Goal: Task Accomplishment & Management: Use online tool/utility

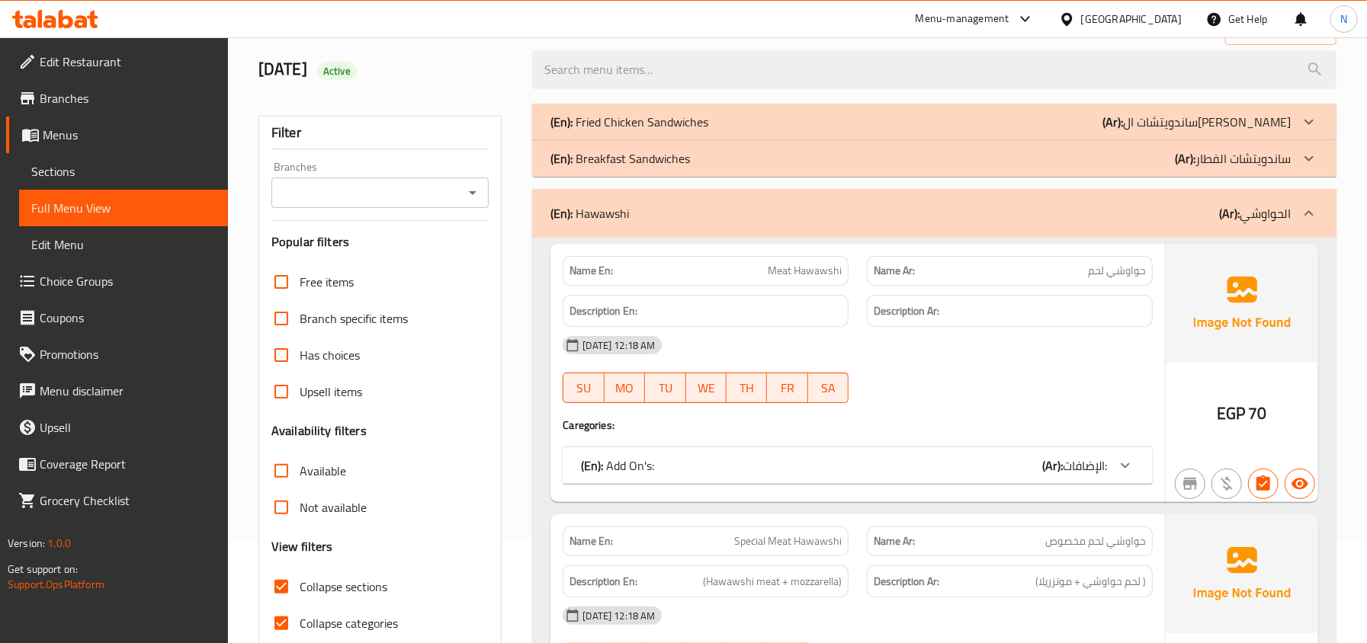
click at [812, 278] on span "Meat Hawawshi" at bounding box center [805, 271] width 74 height 16
copy span "Hawawshi"
click at [513, 85] on div "17/9/2025 Active" at bounding box center [386, 70] width 274 height 68
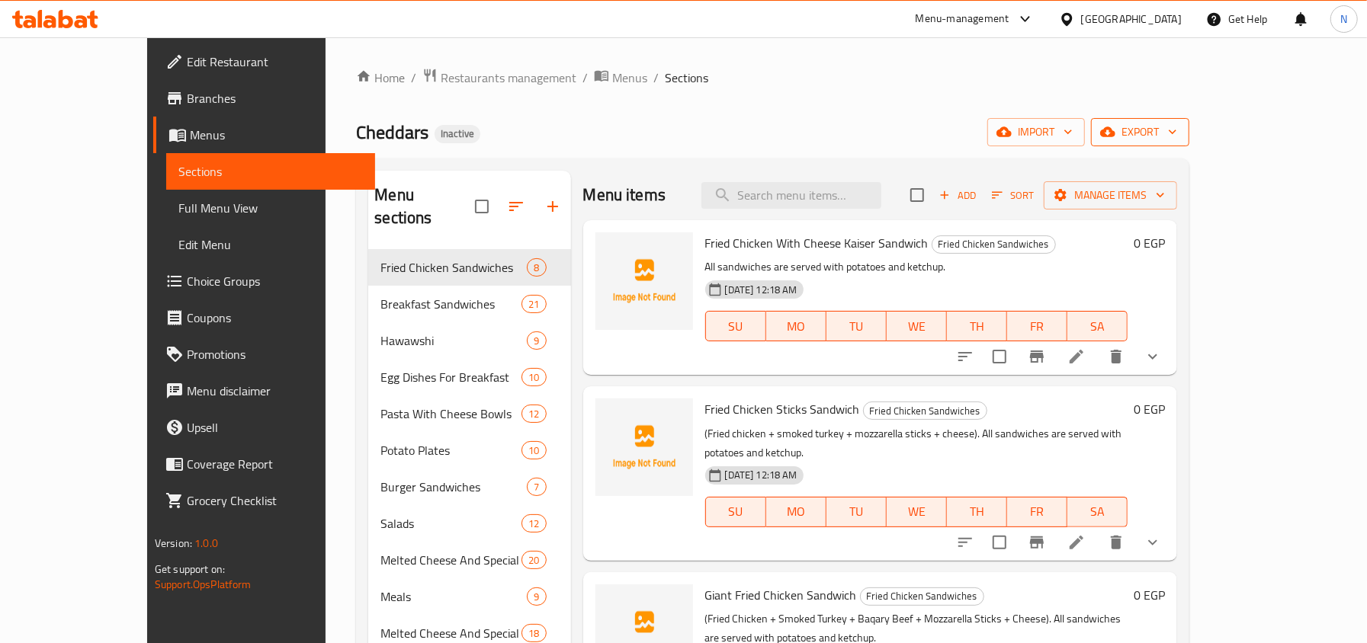
click at [1177, 139] on span "export" at bounding box center [1140, 132] width 74 height 19
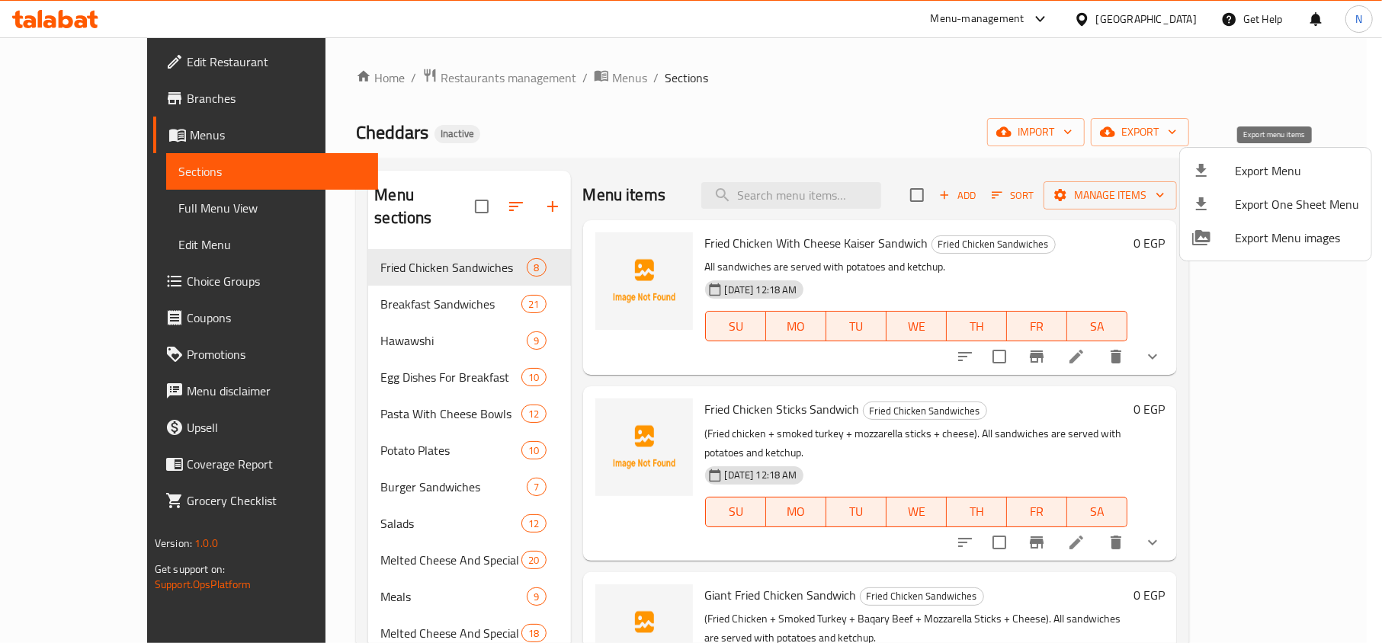
click at [1255, 168] on span "Export Menu" at bounding box center [1297, 171] width 124 height 18
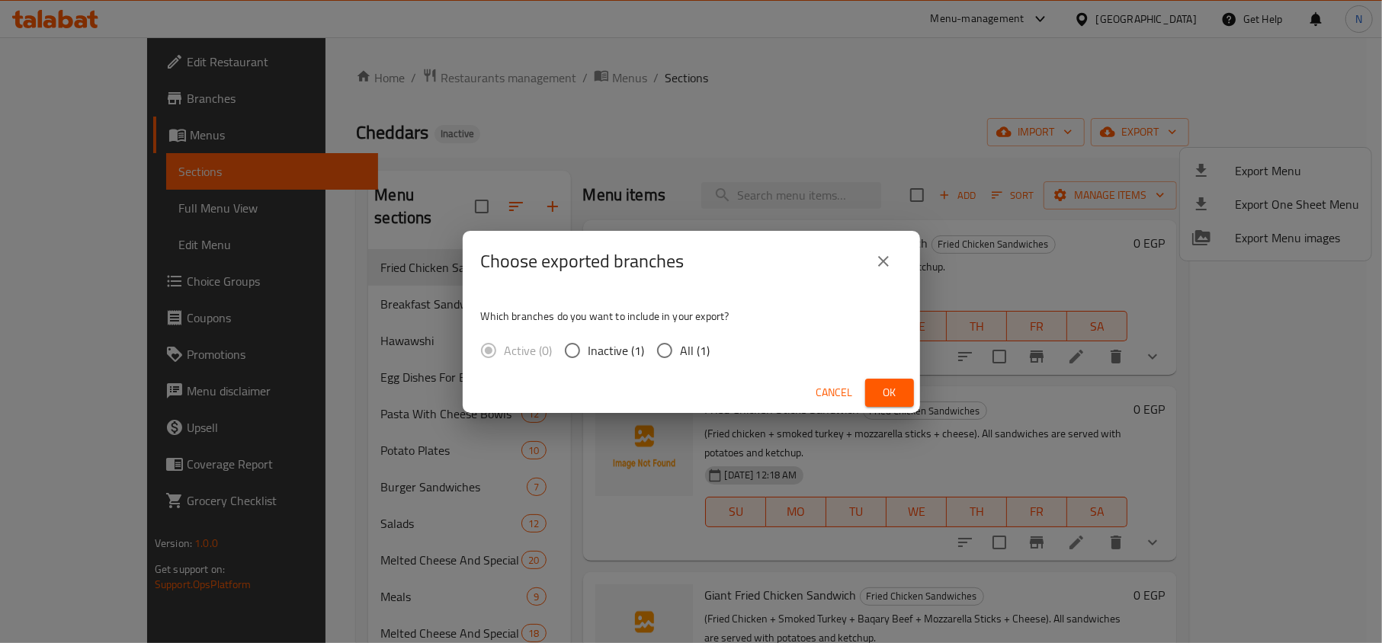
click at [696, 345] on span "All (1)" at bounding box center [696, 350] width 30 height 18
click at [681, 345] on input "All (1)" at bounding box center [665, 351] width 32 height 32
radio input "true"
click at [892, 387] on span "Ok" at bounding box center [889, 392] width 24 height 19
